Goal: Task Accomplishment & Management: Use online tool/utility

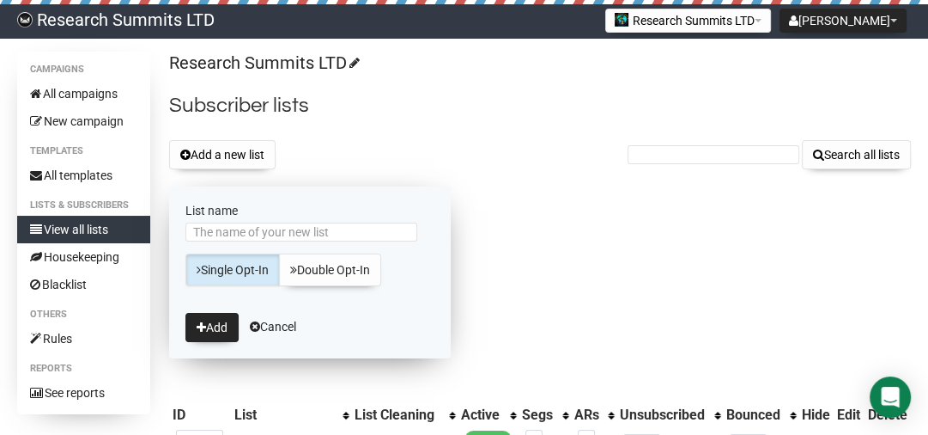
drag, startPoint x: 265, startPoint y: 234, endPoint x: 273, endPoint y: 222, distance: 14.8
click at [265, 234] on input "List name" at bounding box center [302, 231] width 232 height 19
type input "AI batch 26 A"
click at [210, 333] on button "Add" at bounding box center [212, 327] width 53 height 29
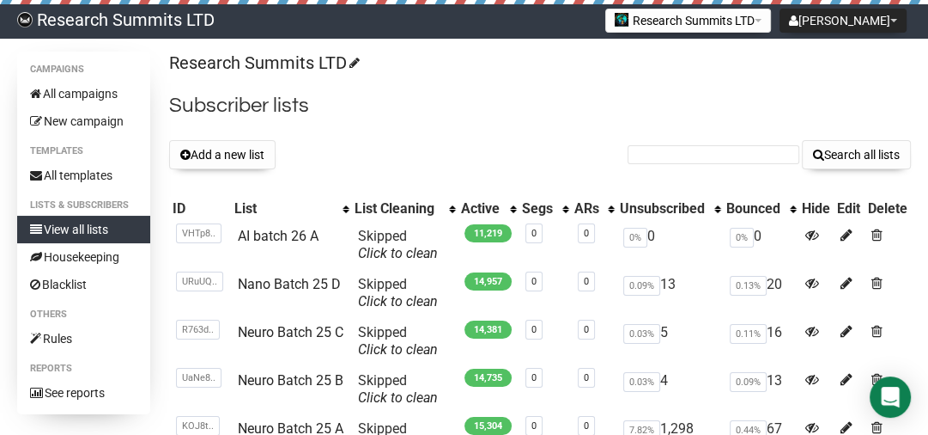
click at [212, 146] on button "Add a new list" at bounding box center [222, 154] width 106 height 29
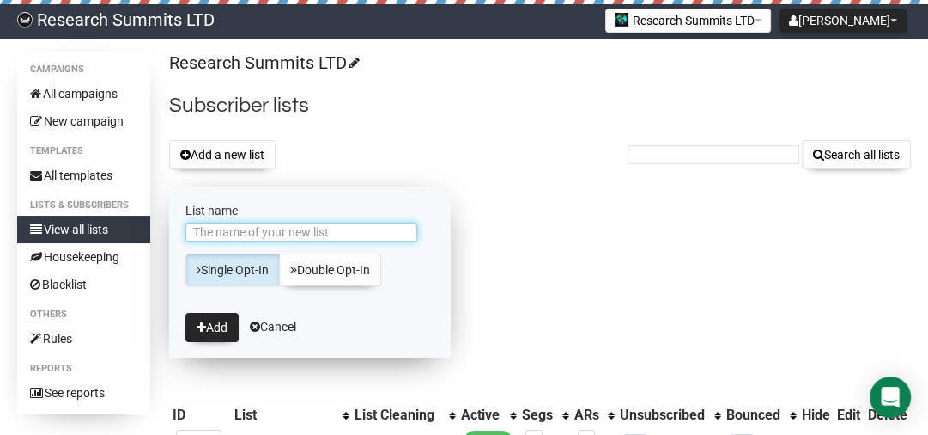
click at [230, 231] on input "List name" at bounding box center [302, 231] width 232 height 19
type input "AI Batch 26 B"
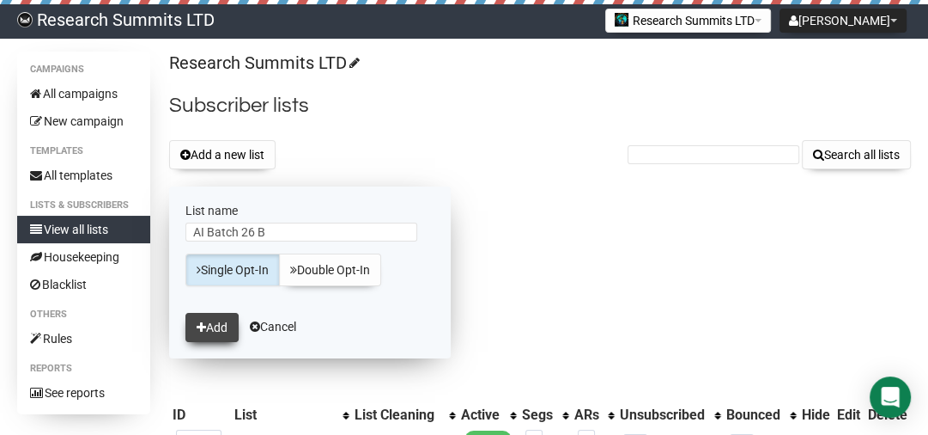
click at [218, 327] on button "Add" at bounding box center [212, 327] width 53 height 29
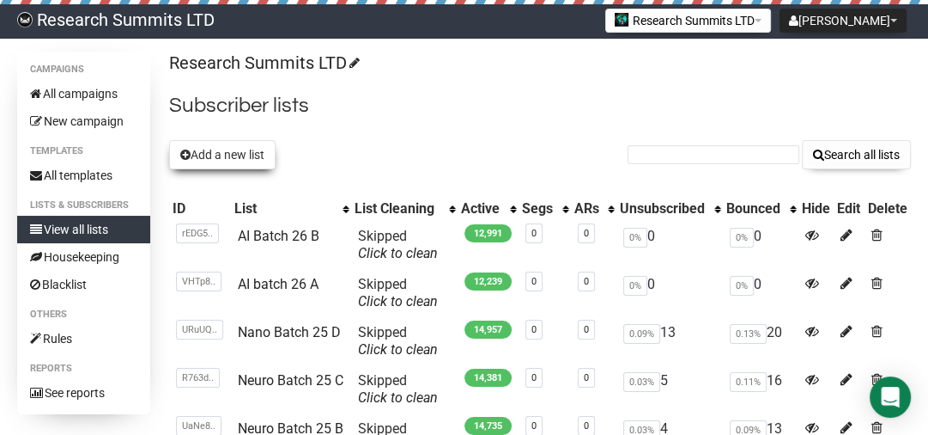
click at [223, 155] on button "Add a new list" at bounding box center [222, 154] width 106 height 29
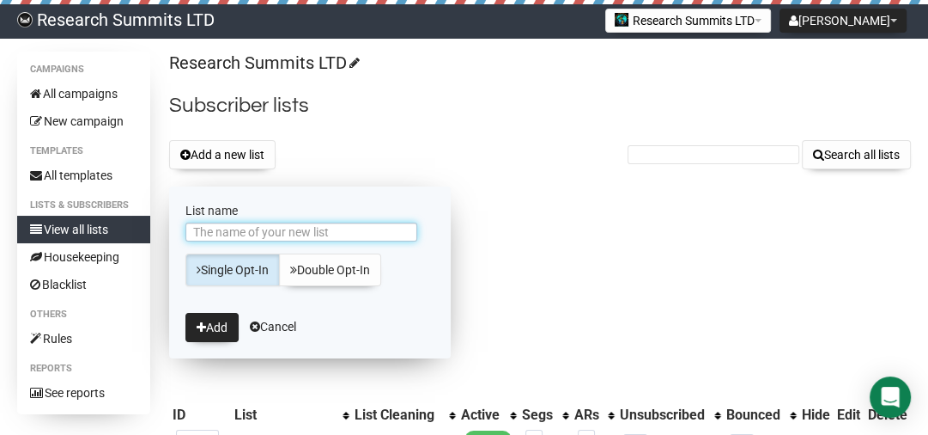
click at [240, 237] on input "List name" at bounding box center [302, 231] width 232 height 19
type input "AI batch 26 C"
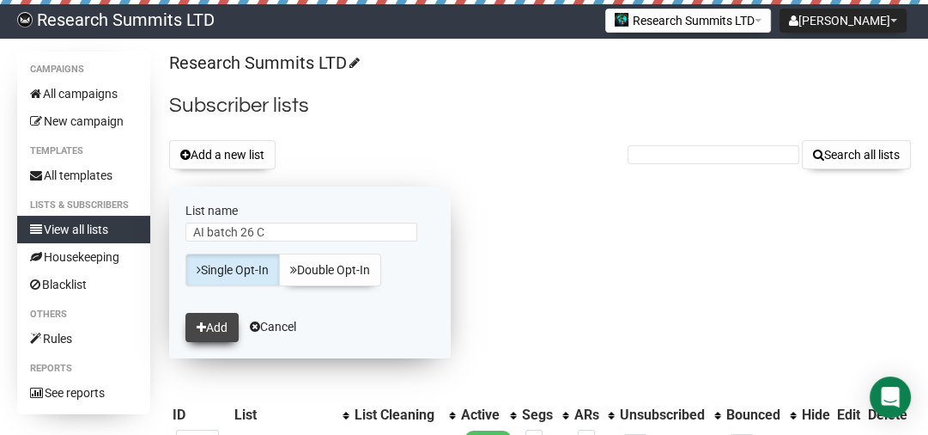
click at [203, 316] on button "Add" at bounding box center [212, 327] width 53 height 29
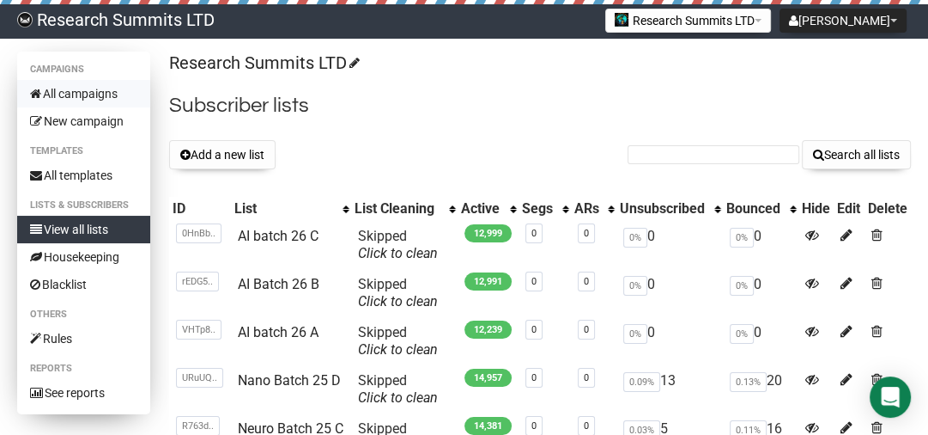
click at [106, 96] on link "All campaigns" at bounding box center [83, 93] width 133 height 27
